Goal: Transaction & Acquisition: Purchase product/service

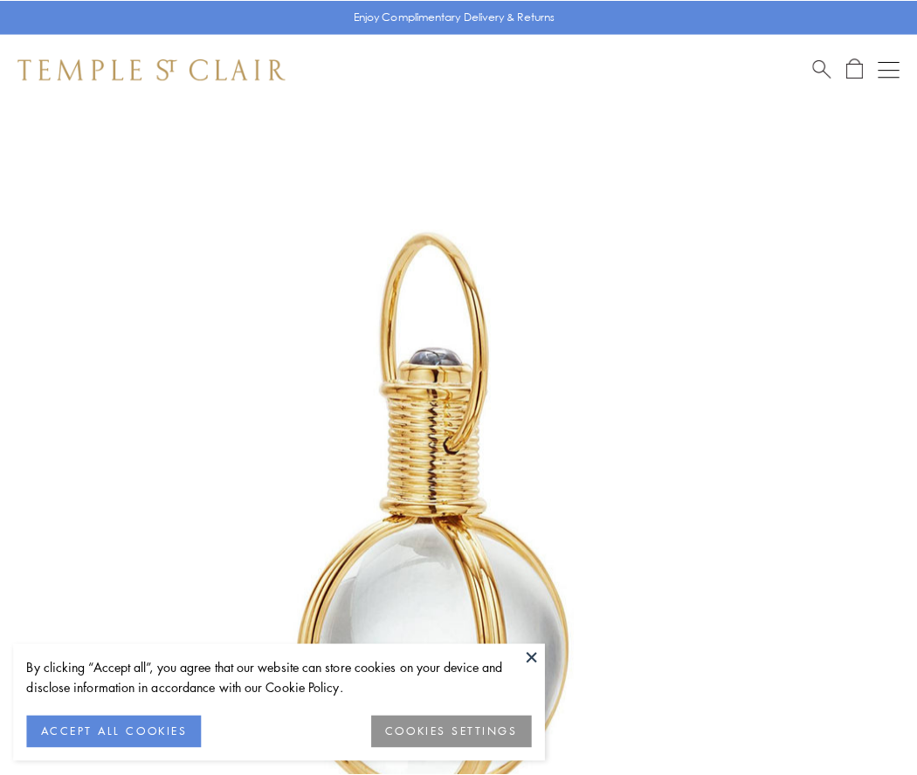
scroll to position [456, 0]
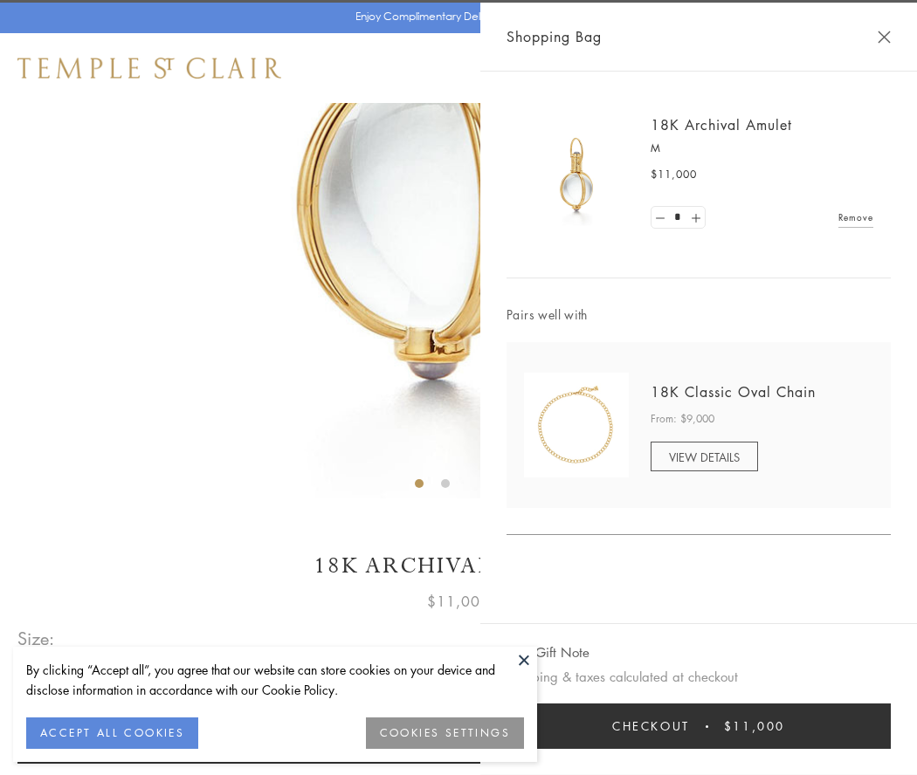
click at [698, 726] on button "Checkout $11,000" at bounding box center [698, 726] width 384 height 45
